Goal: Task Accomplishment & Management: Manage account settings

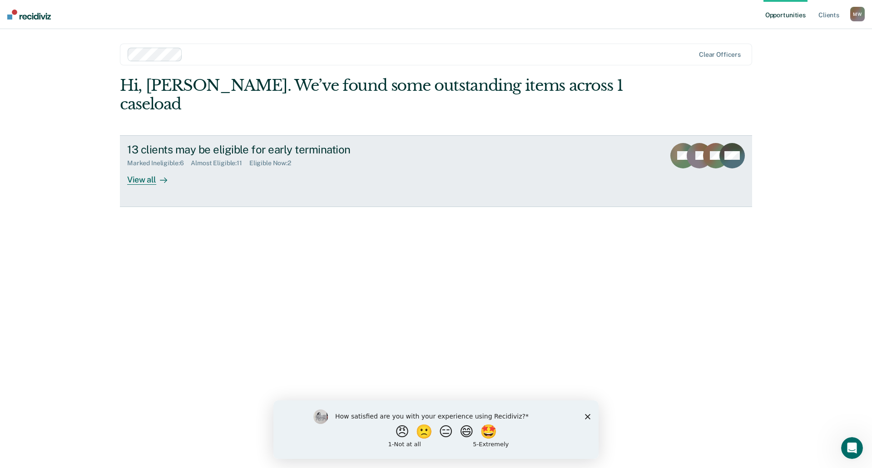
click at [166, 177] on icon at bounding box center [163, 180] width 7 height 7
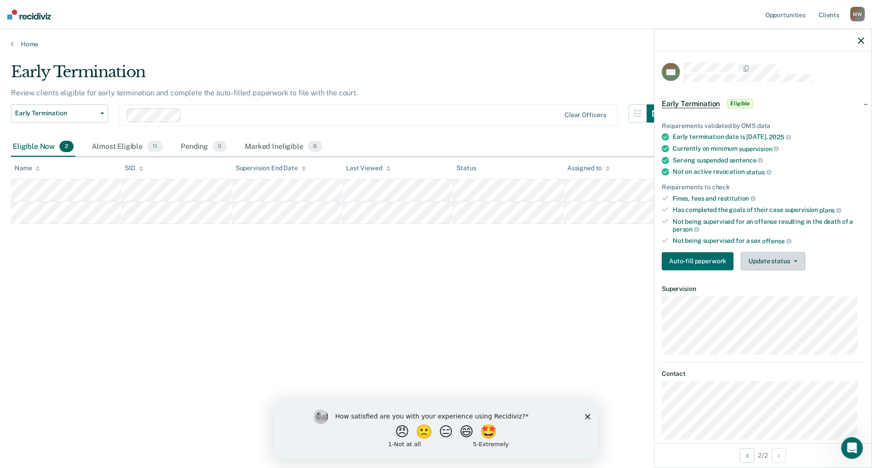
click at [794, 257] on button "Update status" at bounding box center [773, 261] width 64 height 18
click at [779, 294] on button "Mark Ineligible" at bounding box center [785, 297] width 88 height 15
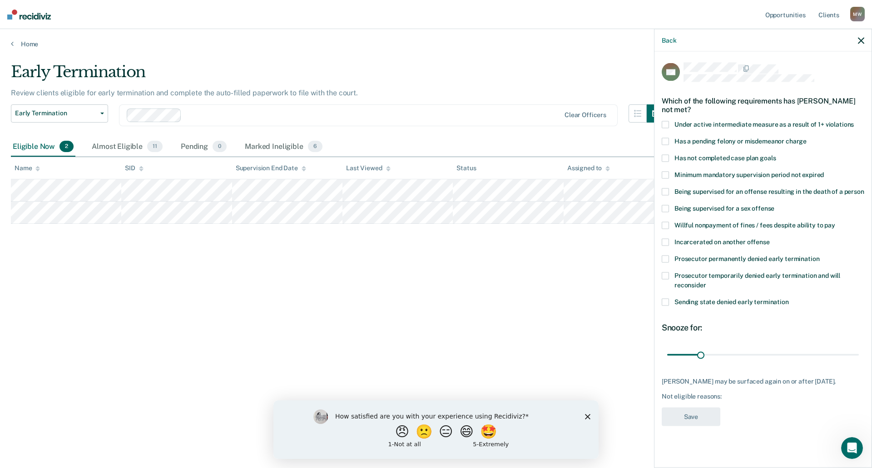
click at [667, 158] on span at bounding box center [665, 158] width 7 height 7
drag, startPoint x: 702, startPoint y: 352, endPoint x: 763, endPoint y: 348, distance: 60.5
type input "90"
click at [763, 348] on input "range" at bounding box center [763, 355] width 192 height 16
click at [702, 414] on button "Save" at bounding box center [691, 417] width 59 height 19
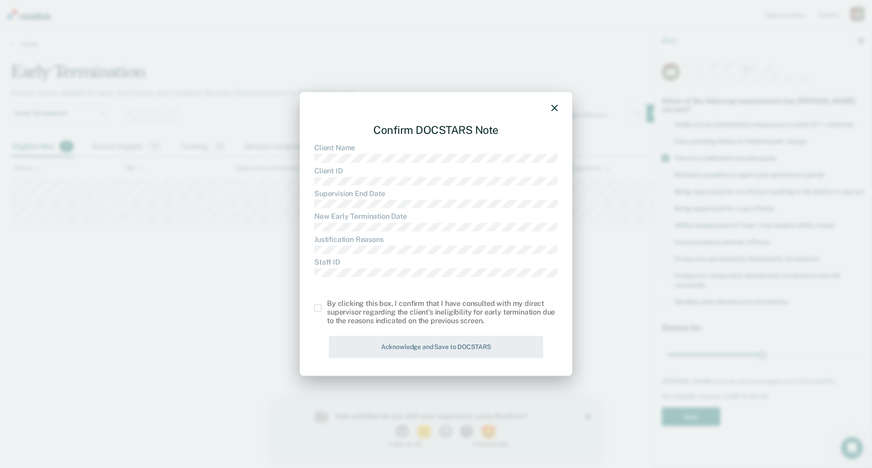
click at [318, 306] on span at bounding box center [317, 308] width 7 height 7
click at [327, 305] on input "checkbox" at bounding box center [327, 305] width 0 height 0
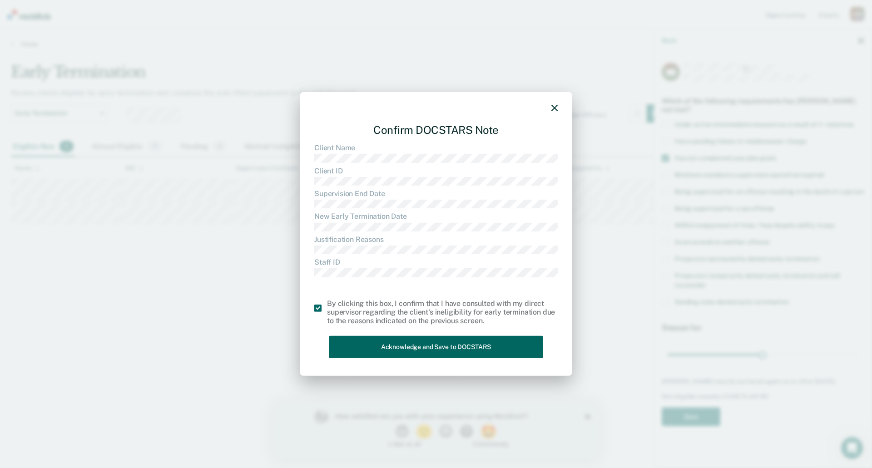
click at [425, 345] on button "Acknowledge and Save to DOCSTARS" at bounding box center [436, 347] width 214 height 22
